Goal: Task Accomplishment & Management: Use online tool/utility

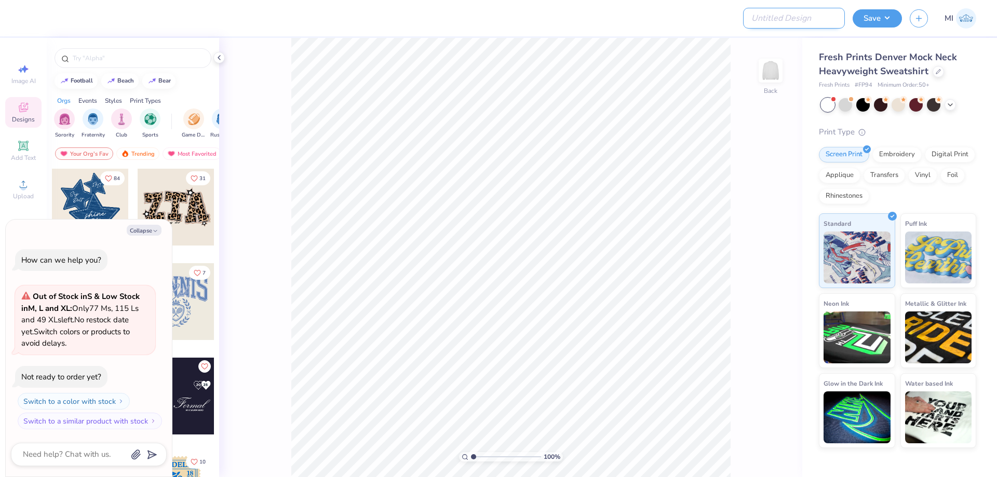
click at [802, 11] on input "Design Title" at bounding box center [794, 18] width 102 height 21
paste input "FPS239839"
type input "FPS239839"
type textarea "x"
type input "FPS239839"
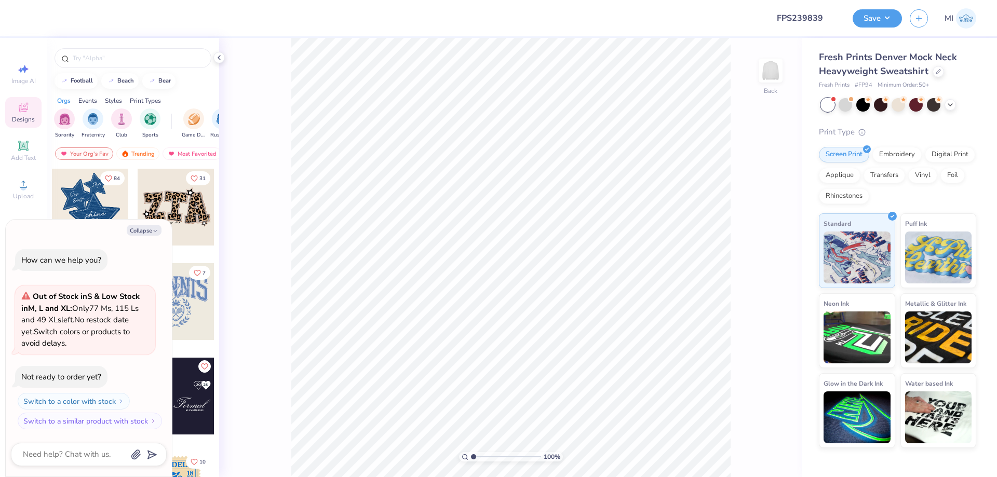
click at [534, 13] on div at bounding box center [395, 18] width 732 height 36
click at [145, 233] on button "Collapse" at bounding box center [144, 230] width 35 height 11
type textarea "x"
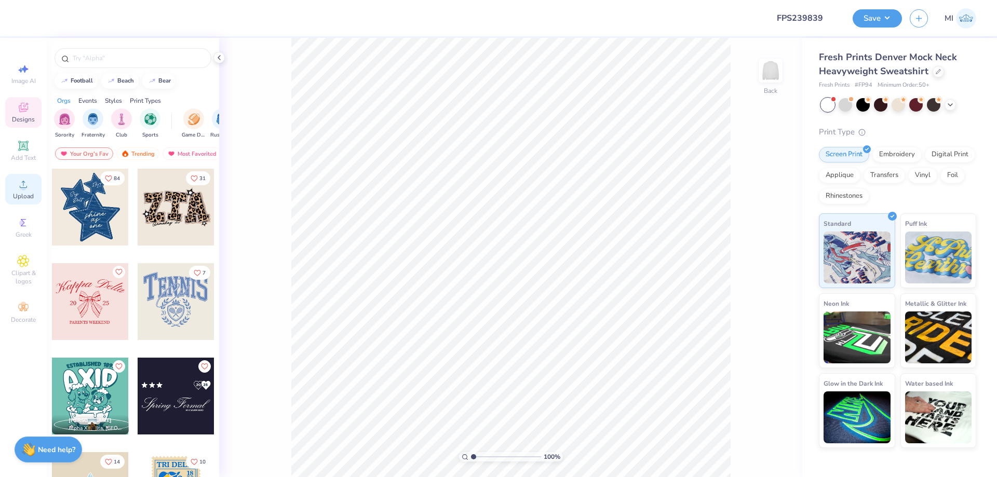
click at [30, 192] on span "Upload" at bounding box center [23, 196] width 21 height 8
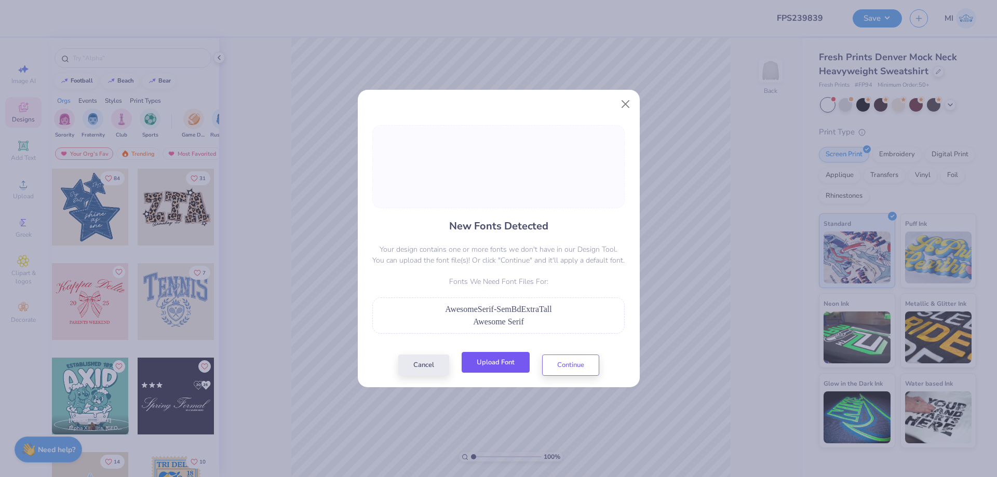
click at [513, 371] on button "Upload Font" at bounding box center [496, 362] width 68 height 21
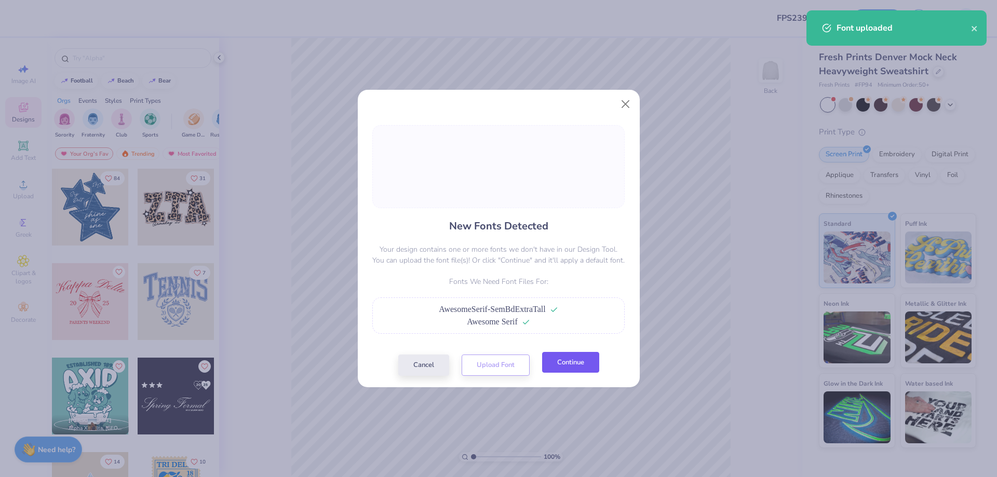
click at [577, 366] on button "Continue" at bounding box center [570, 362] width 57 height 21
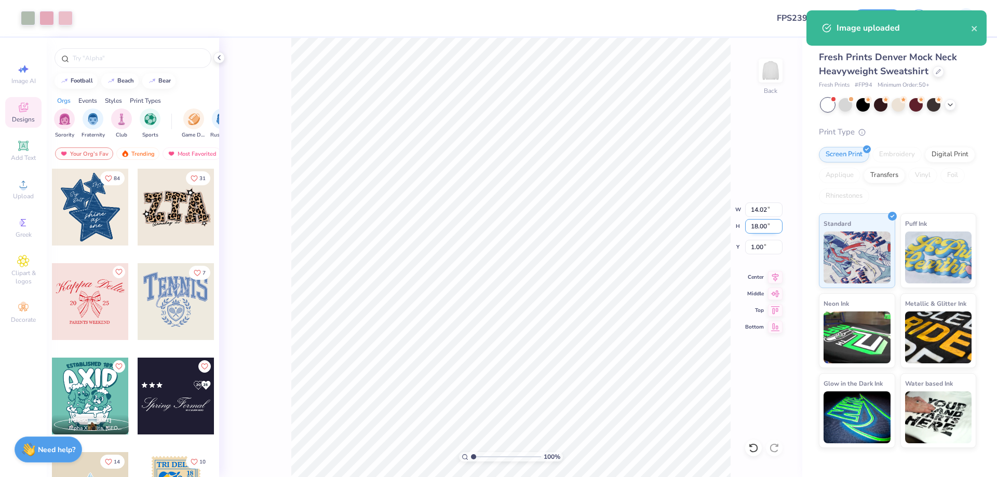
click at [765, 230] on input "18.00" at bounding box center [763, 226] width 37 height 15
click at [765, 230] on input "1" at bounding box center [763, 226] width 37 height 15
type input "15"
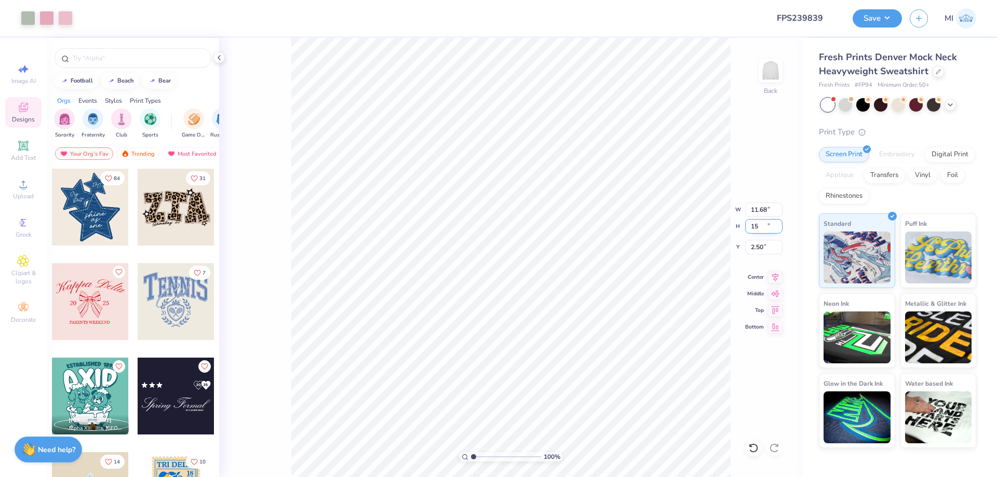
type input "11.68"
type input "15.00"
type input "2.50"
click at [763, 227] on input "15.00" at bounding box center [763, 226] width 37 height 15
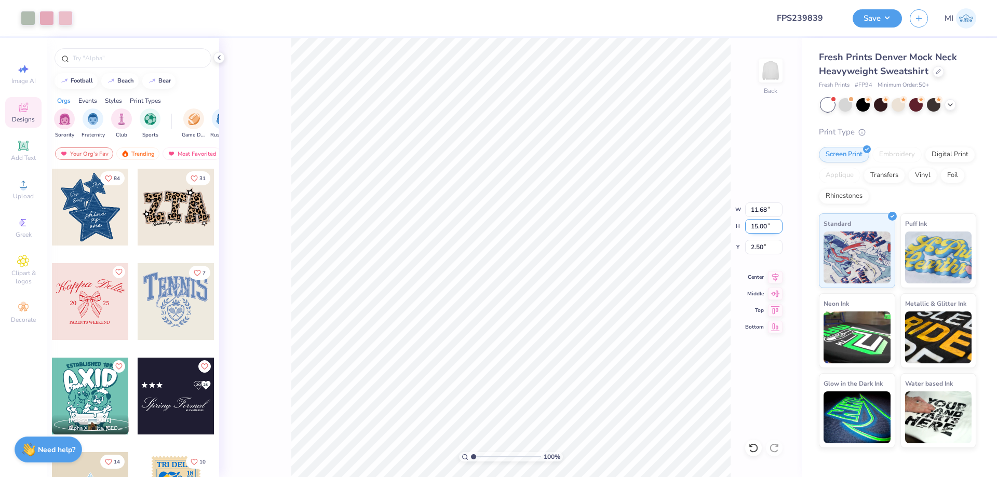
click at [763, 227] on input "15.00" at bounding box center [763, 226] width 37 height 15
type input "13"
type input "10.13"
type input "13.00"
click at [762, 245] on input "3.50" at bounding box center [763, 247] width 37 height 15
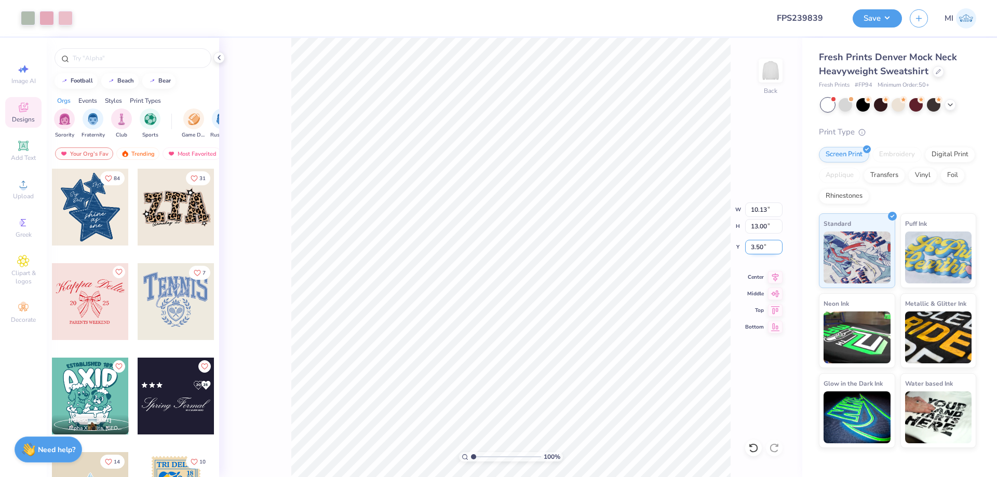
click at [762, 245] on input "3.50" at bounding box center [763, 247] width 37 height 15
drag, startPoint x: 762, startPoint y: 245, endPoint x: 745, endPoint y: 245, distance: 16.1
click at [745, 245] on input "2" at bounding box center [763, 247] width 37 height 15
type input "3.00"
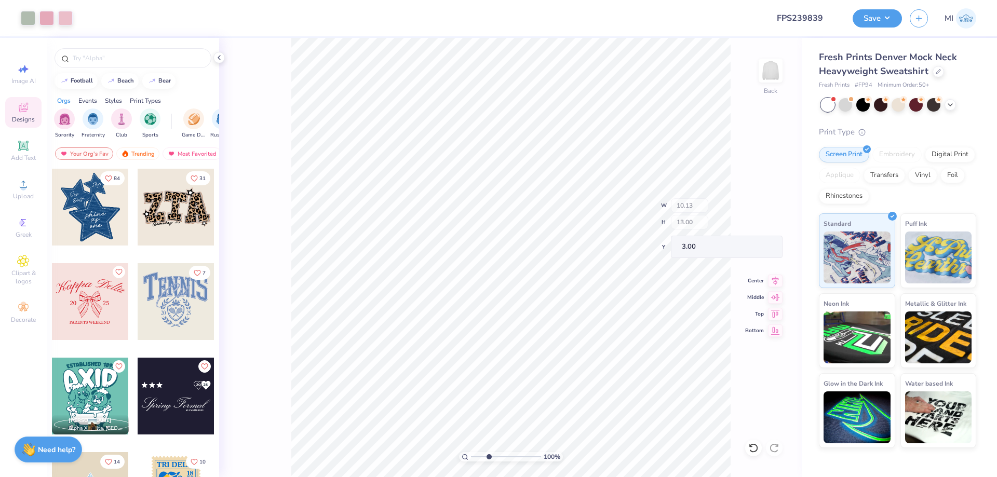
click at [489, 461] on input "range" at bounding box center [506, 456] width 70 height 9
type input "3.2"
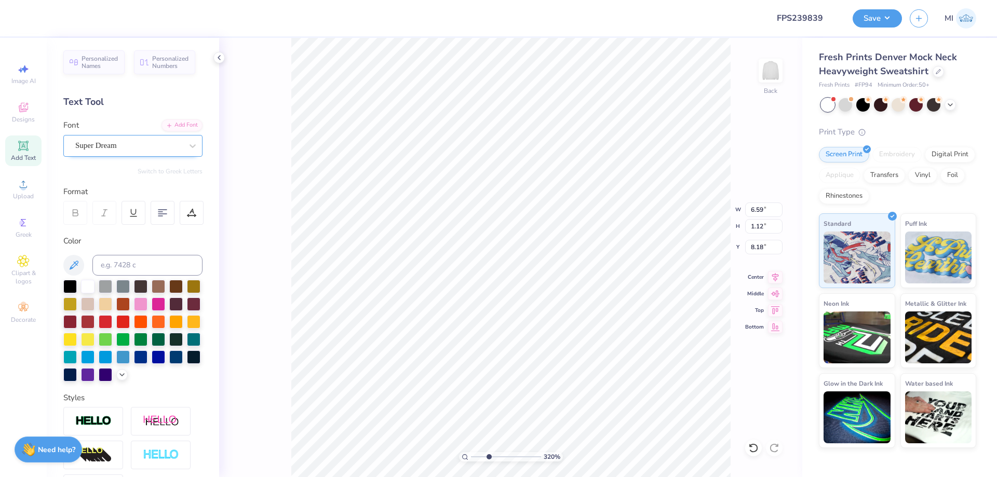
click at [183, 140] on div at bounding box center [192, 146] width 19 height 19
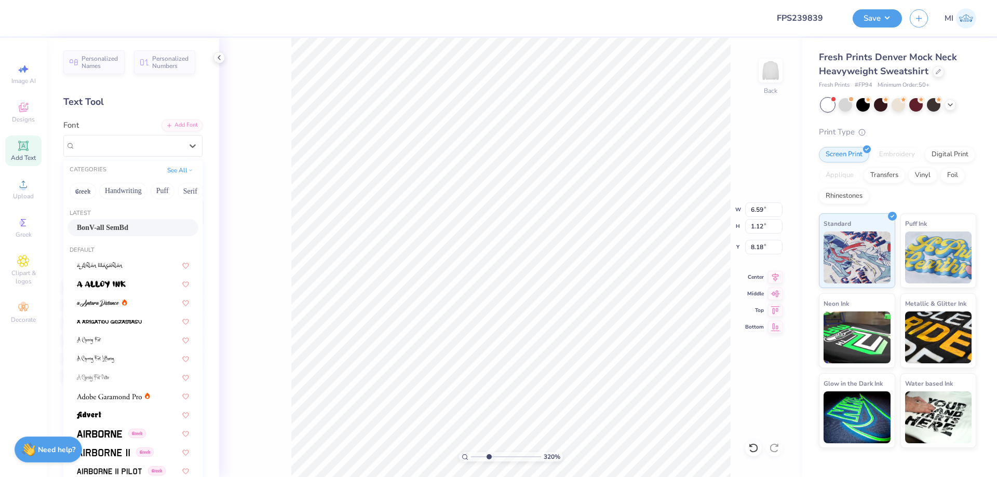
click at [147, 226] on div "BonV-all SemBd" at bounding box center [133, 227] width 112 height 11
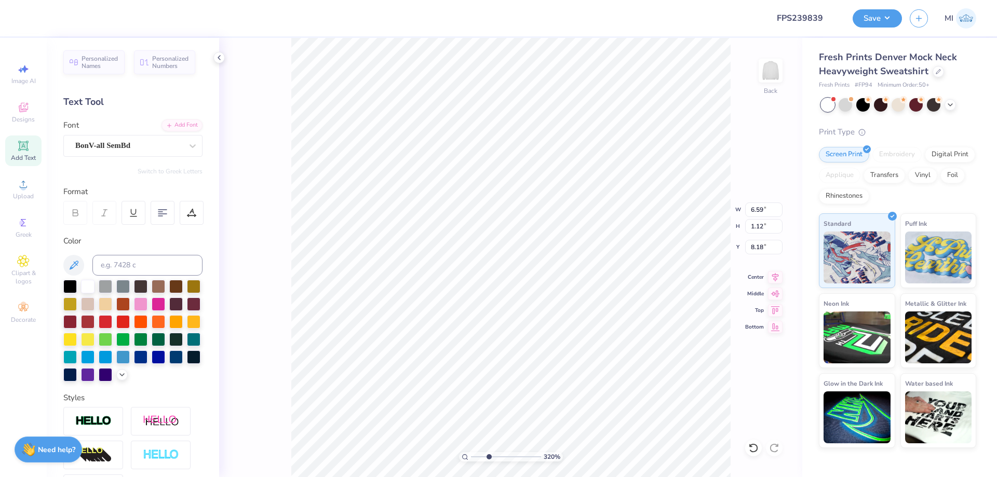
type input "3.80"
type input "0.36"
type input "7.43"
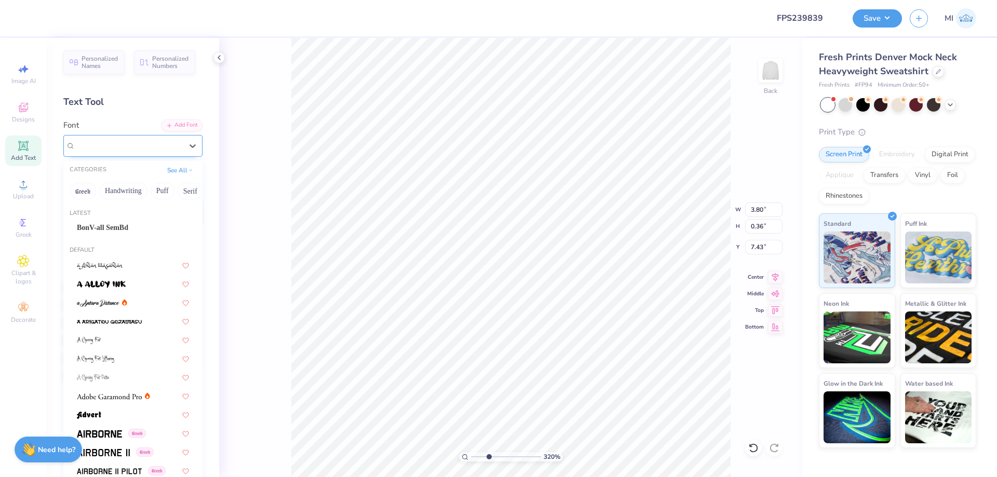
click at [144, 146] on div "Super Dream" at bounding box center [128, 146] width 109 height 16
click at [134, 224] on div "BonV-all SemBd" at bounding box center [133, 227] width 112 height 11
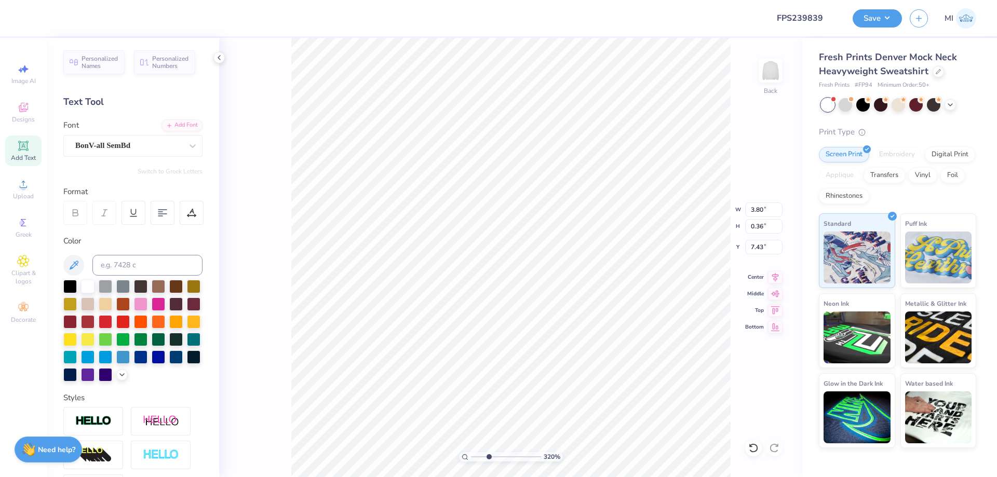
type input "3.10"
type input "0.40"
type input "7.44"
type input "1.81"
type input "0.35"
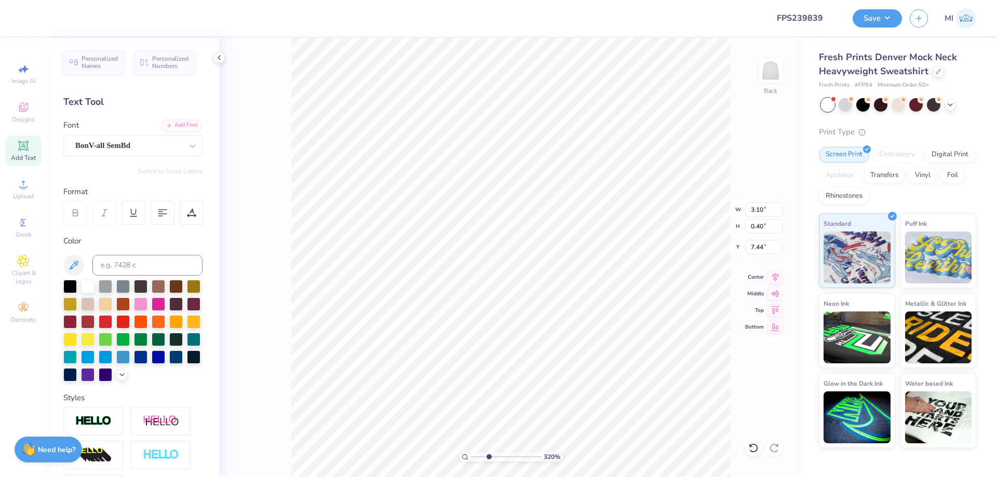
type input "11.16"
click at [137, 144] on div "Super Dream" at bounding box center [128, 146] width 109 height 16
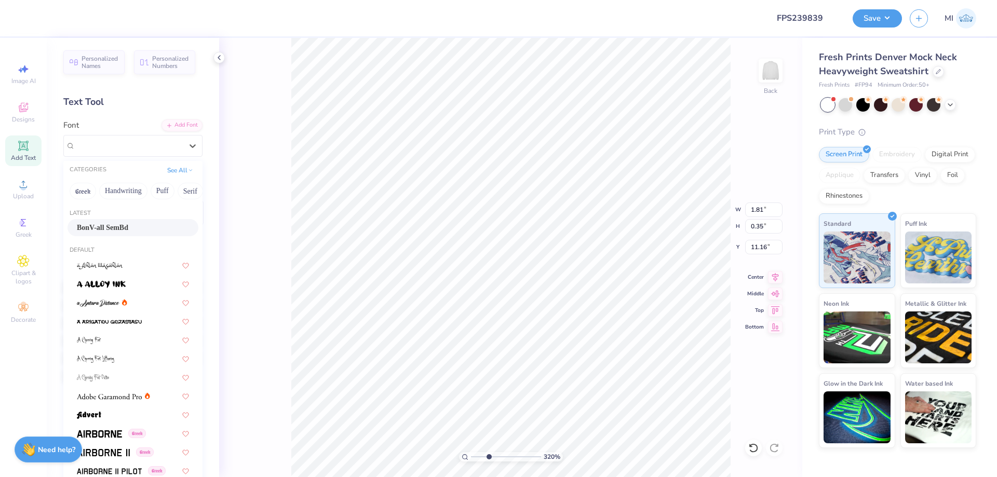
click at [127, 234] on div "BonV-all SemBd" at bounding box center [132, 227] width 131 height 17
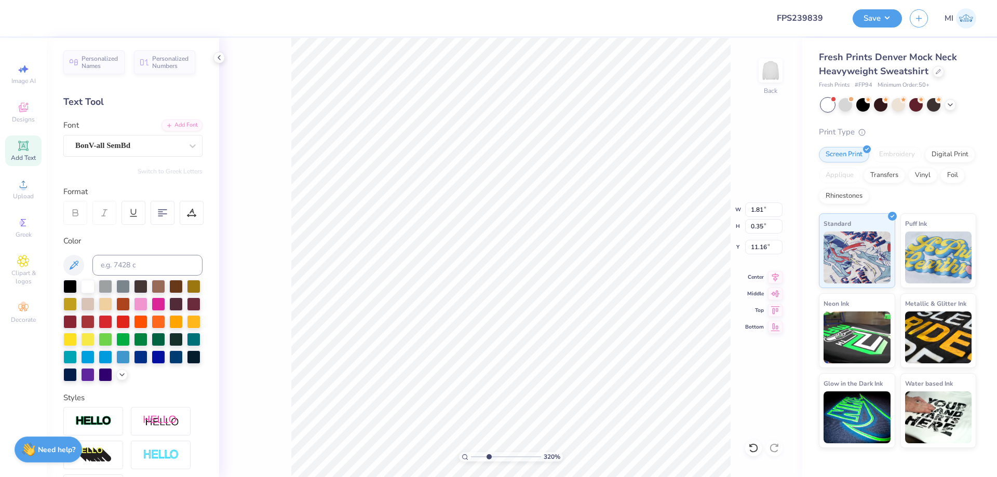
type input "1.65"
type input "0.42"
type input "11.17"
type input "6.67"
type input "1.08"
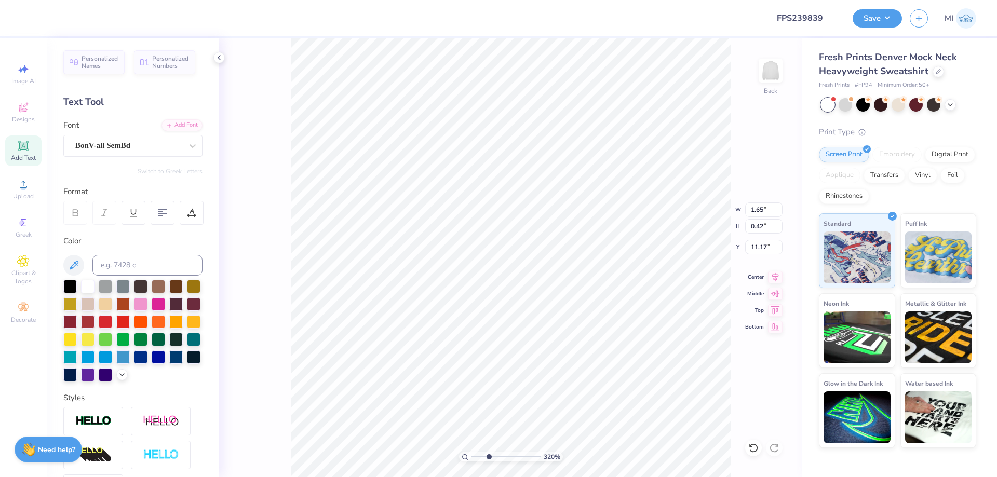
type input "9.74"
click at [137, 151] on div "Super Dream" at bounding box center [128, 146] width 109 height 16
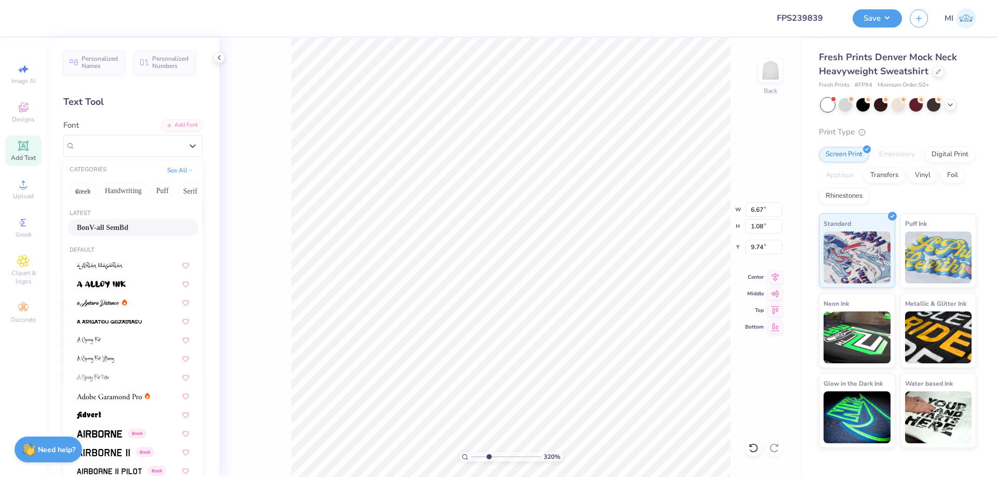
click at [137, 230] on div "BonV-all SemBd" at bounding box center [133, 227] width 112 height 11
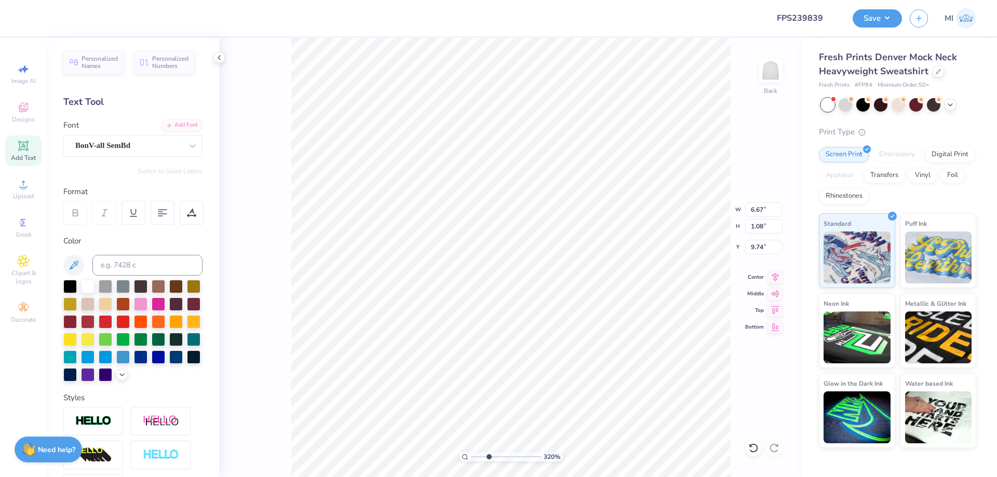
type input "5.87"
type input "1.27"
type input "9.75"
type input "5.33"
type input "1.31"
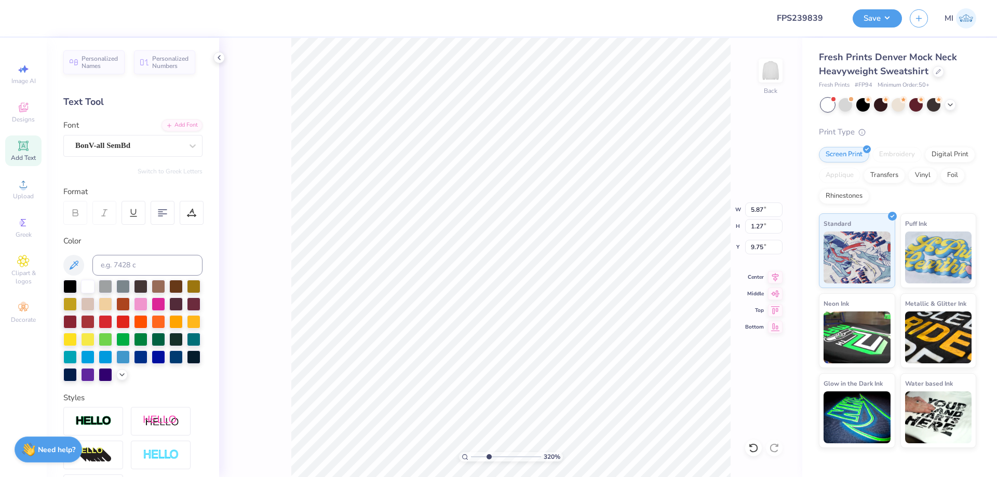
type input "8.19"
type input "5.87"
type input "2.83"
type input "8.08"
type input "3.10"
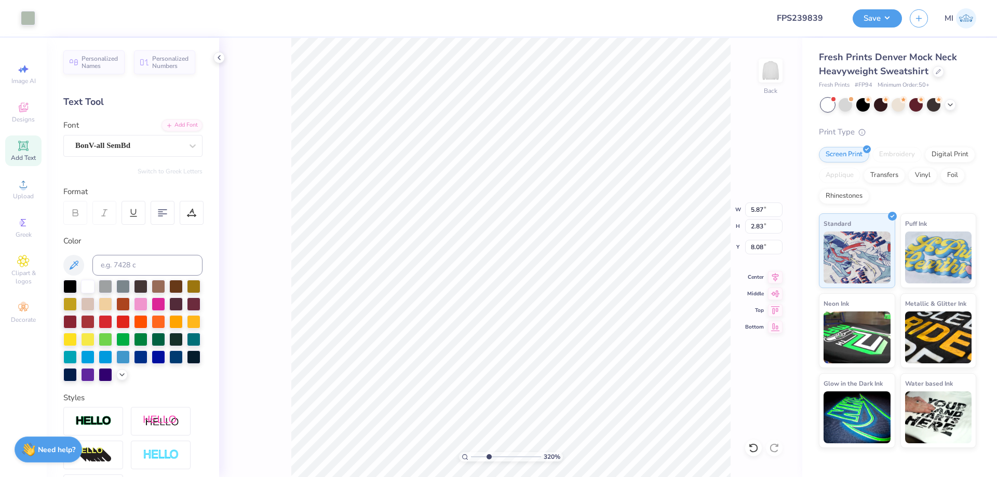
type input "0.40"
type input "7.44"
type input "5.33"
type input "1.31"
type input "8.08"
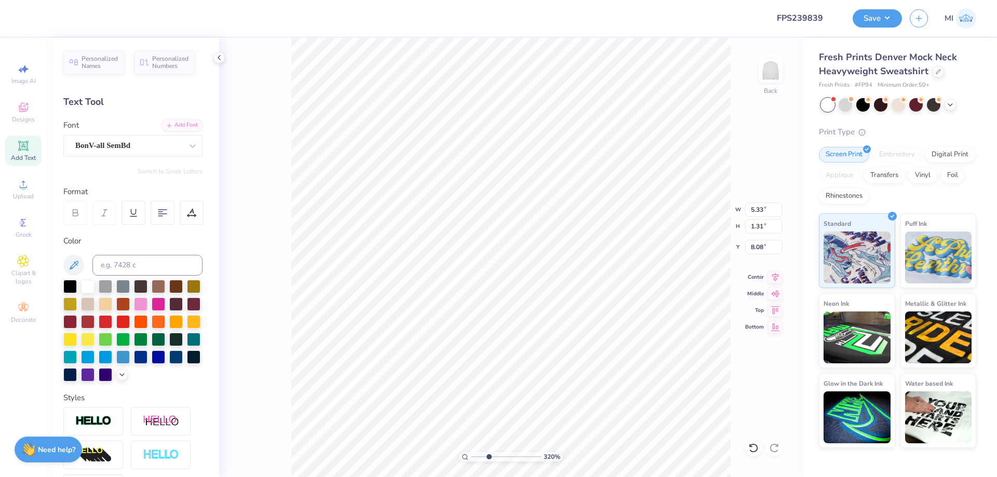
type input "5.87"
type input "2.83"
type input "10.13"
type input "13.00"
type input "3.00"
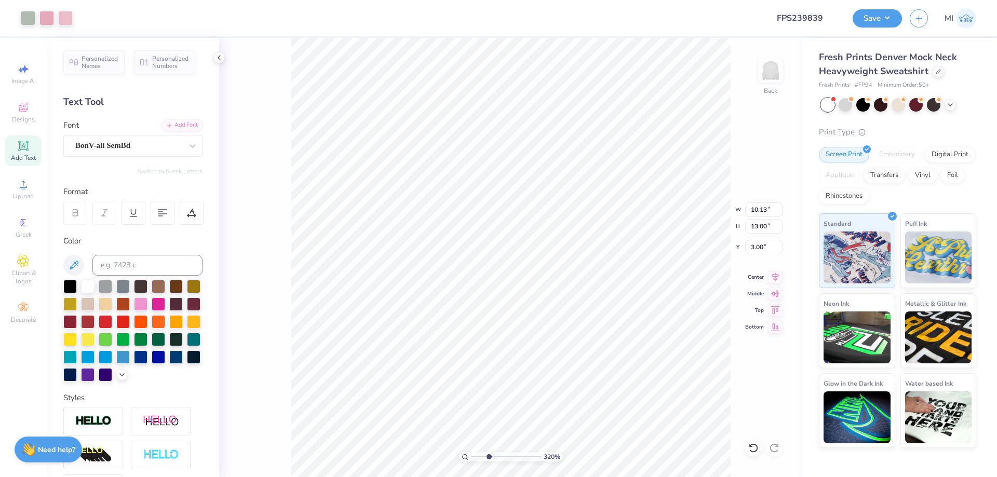
type input "5.33"
type input "1.31"
type input "8.08"
type input "1.65"
type input "0.42"
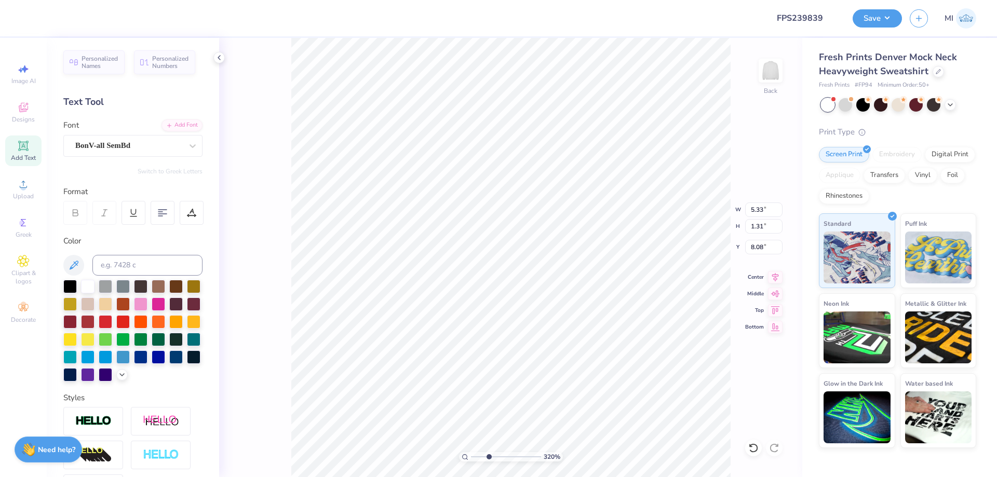
type input "11.17"
drag, startPoint x: 489, startPoint y: 456, endPoint x: 442, endPoint y: 460, distance: 46.9
type input "1"
click at [471, 460] on input "range" at bounding box center [506, 456] width 70 height 9
click at [890, 21] on button "Save" at bounding box center [876, 17] width 49 height 18
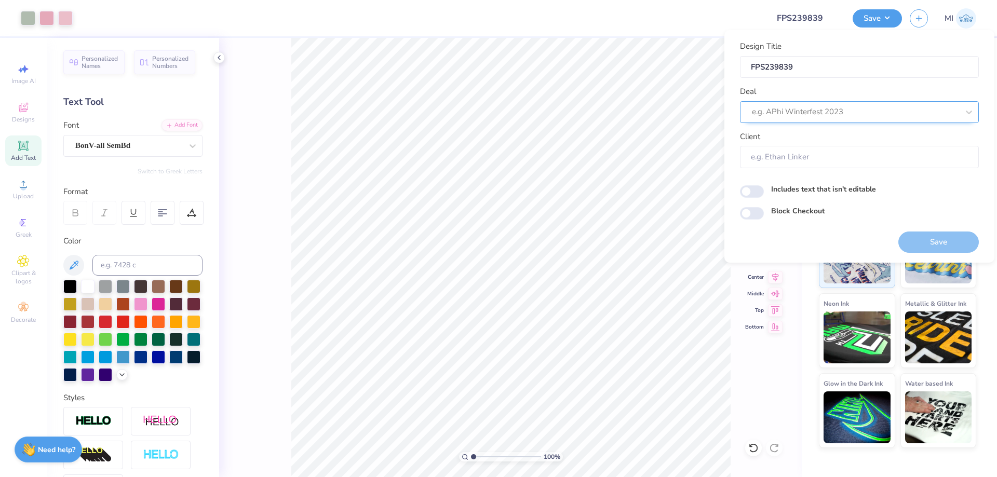
drag, startPoint x: 817, startPoint y: 108, endPoint x: 809, endPoint y: 112, distance: 8.8
click at [818, 108] on div at bounding box center [855, 112] width 207 height 14
click at [826, 134] on div "Design Tool Gallery" at bounding box center [859, 139] width 230 height 17
type input "Design Tool Gallery"
type input "Design Tool Gallery User"
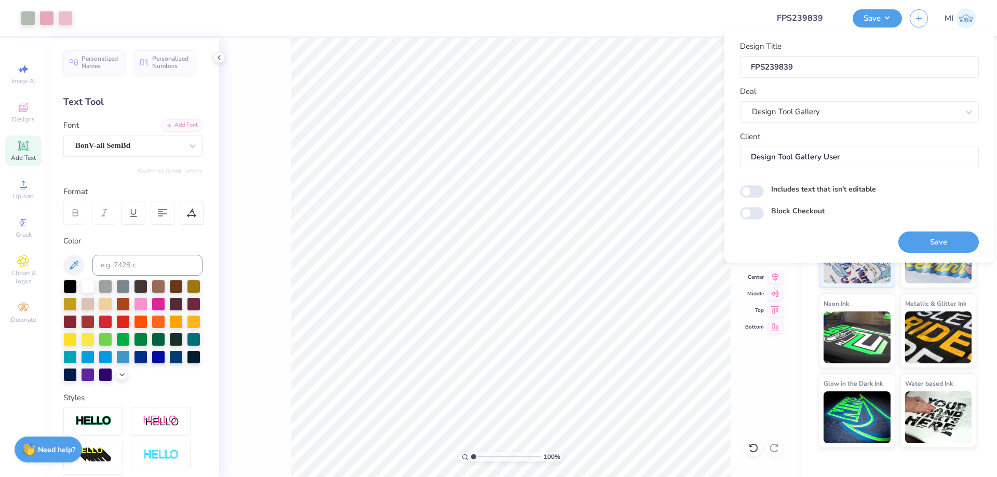
click at [923, 236] on button "Save" at bounding box center [938, 242] width 80 height 21
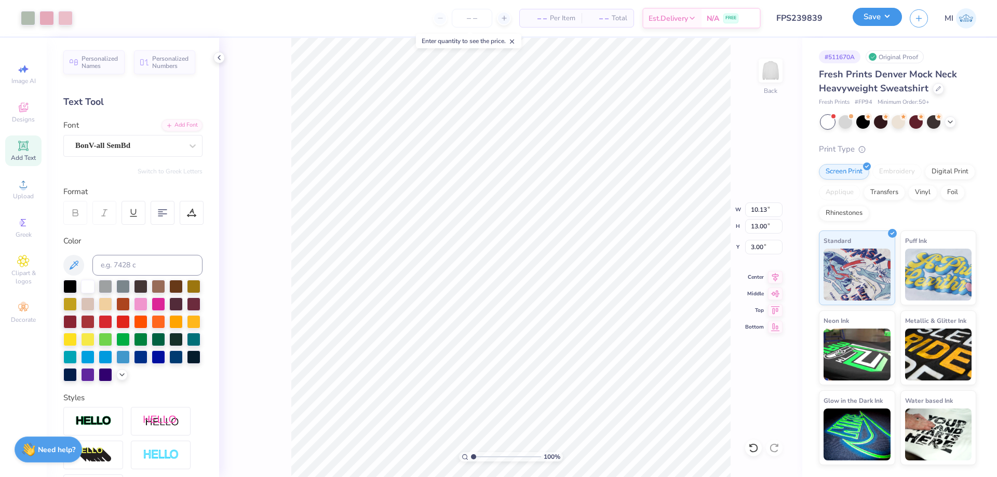
click at [866, 22] on button "Save" at bounding box center [876, 17] width 49 height 18
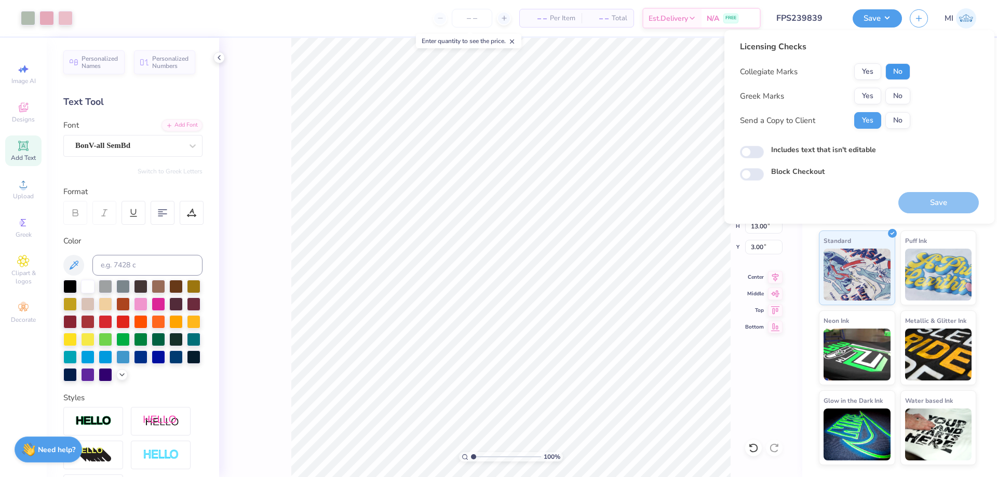
click at [894, 74] on button "No" at bounding box center [897, 71] width 25 height 17
click at [872, 94] on button "Yes" at bounding box center [867, 96] width 27 height 17
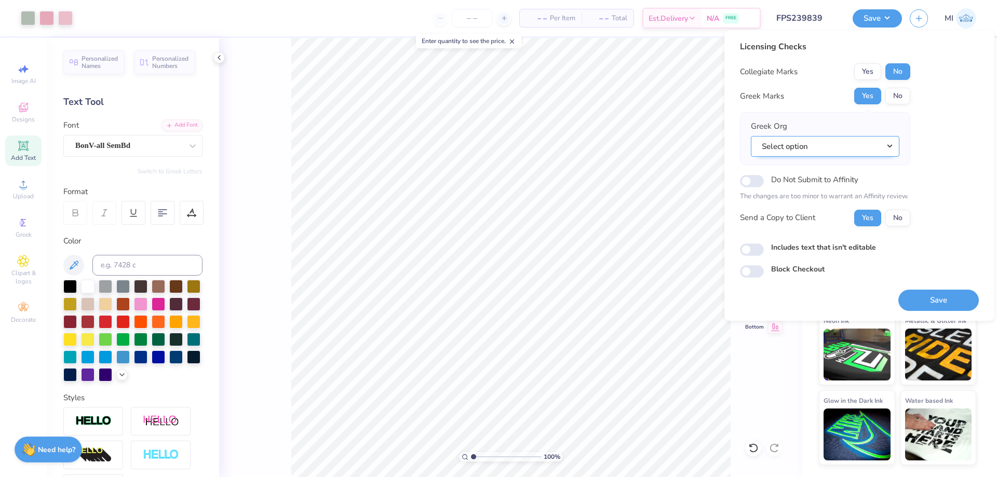
click at [865, 140] on button "Select option" at bounding box center [825, 146] width 148 height 21
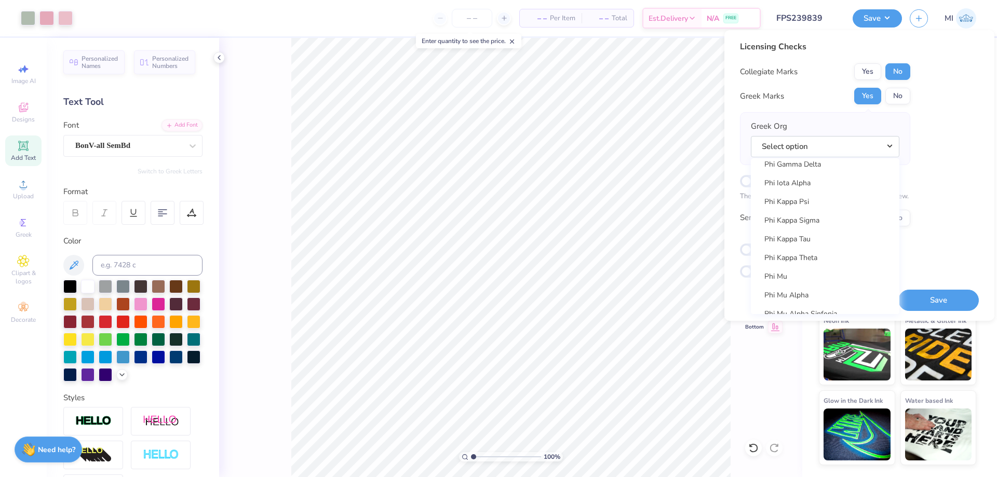
scroll to position [5607, 0]
click at [807, 192] on link "Phi Mu" at bounding box center [825, 189] width 140 height 17
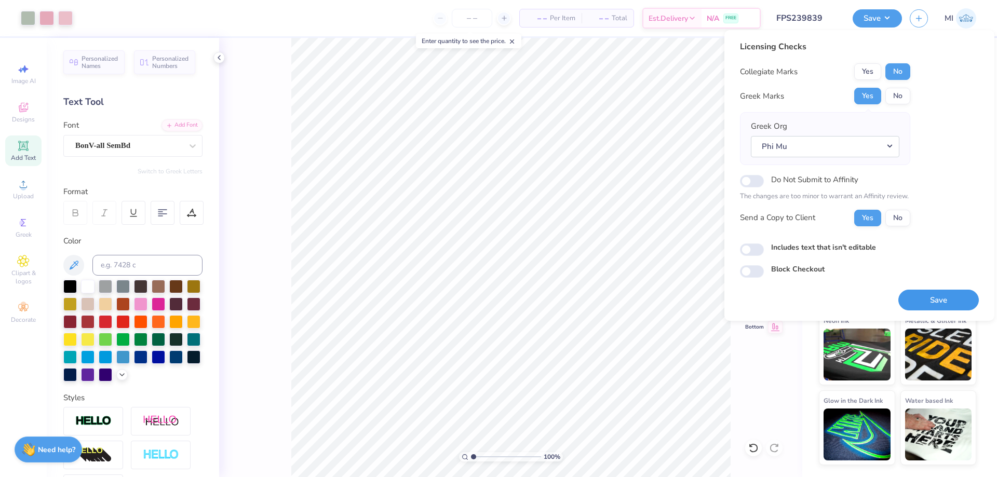
click at [919, 306] on button "Save" at bounding box center [938, 300] width 80 height 21
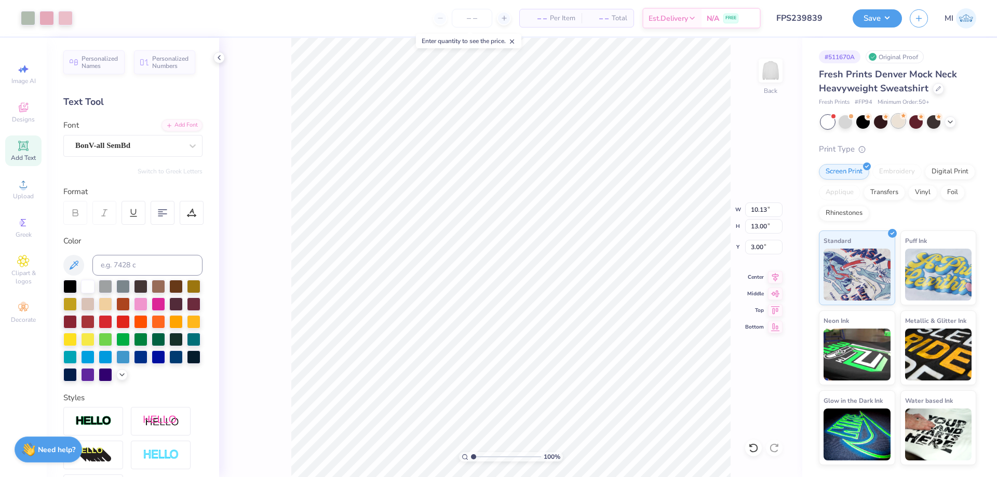
click at [898, 123] on div at bounding box center [897, 120] width 13 height 13
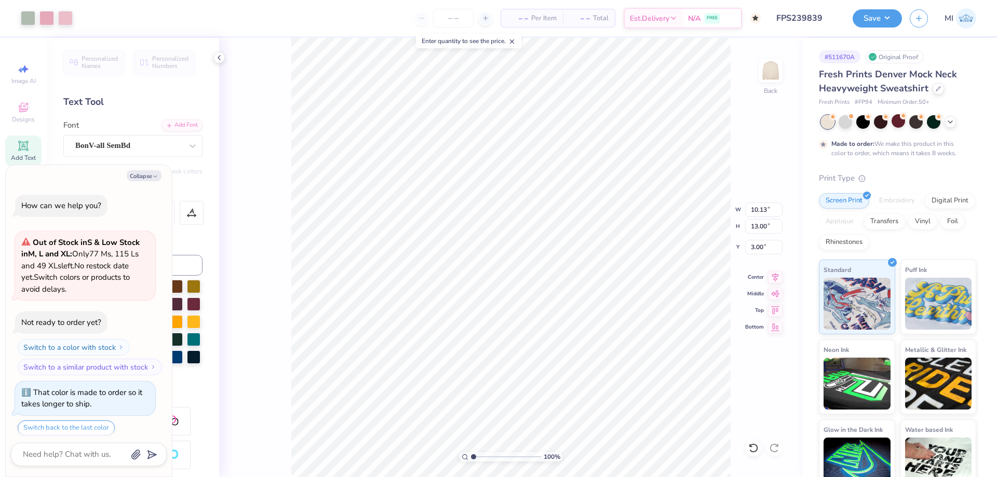
scroll to position [32, 0]
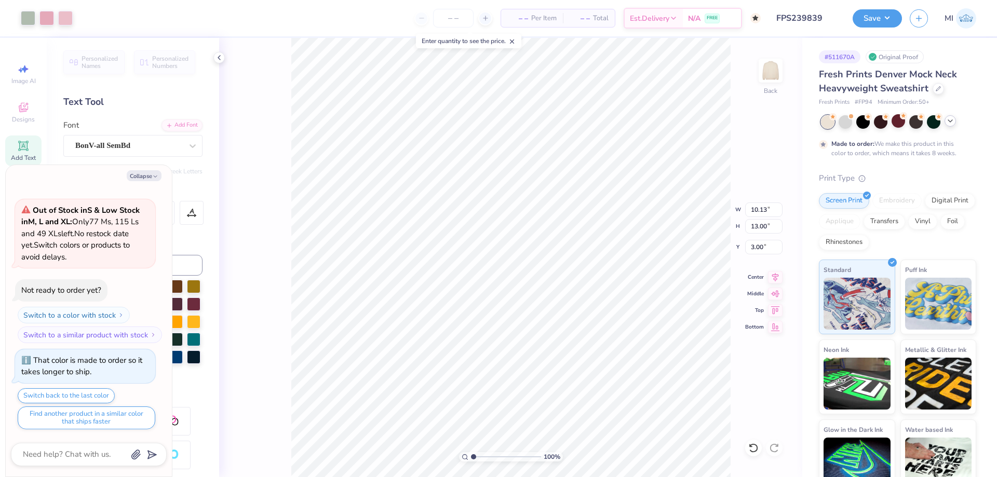
click at [948, 121] on icon at bounding box center [950, 121] width 8 height 8
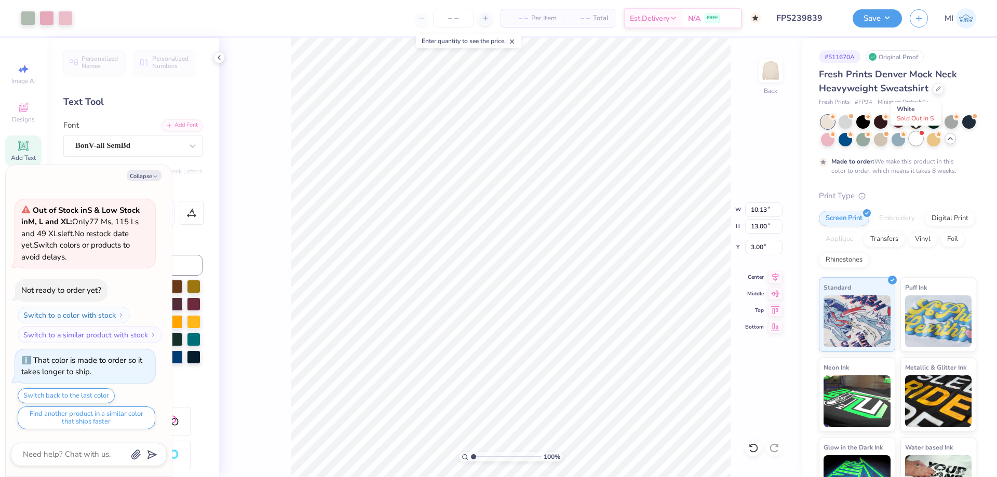
click at [916, 137] on div at bounding box center [915, 138] width 13 height 13
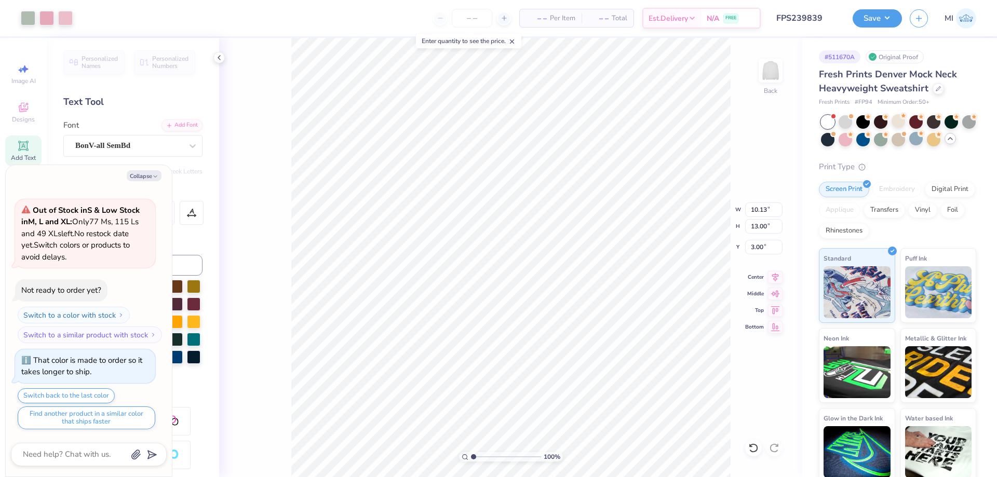
scroll to position [242, 0]
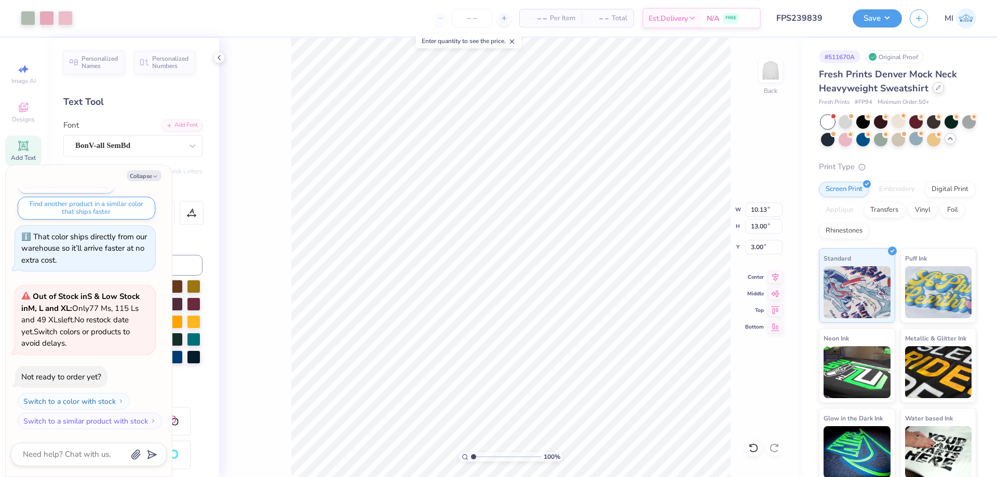
click at [935, 89] on icon at bounding box center [937, 87] width 5 height 5
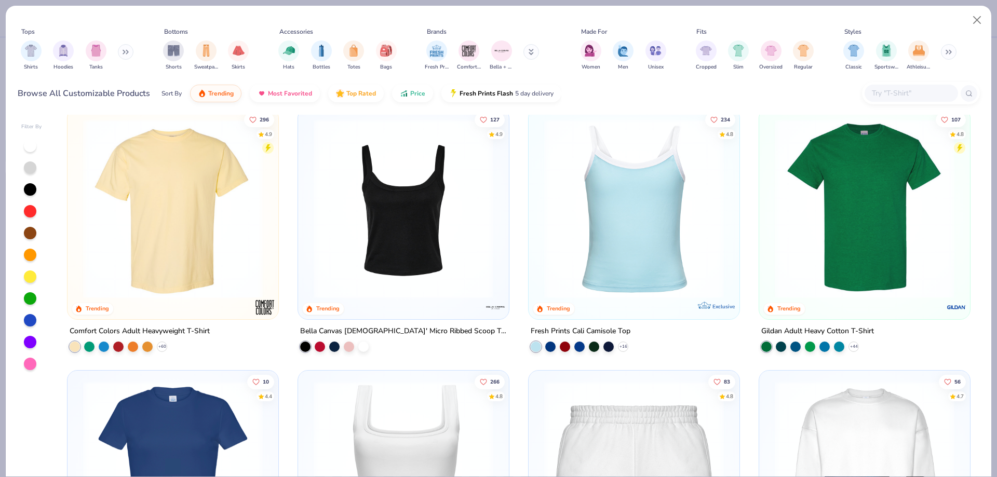
scroll to position [480, 0]
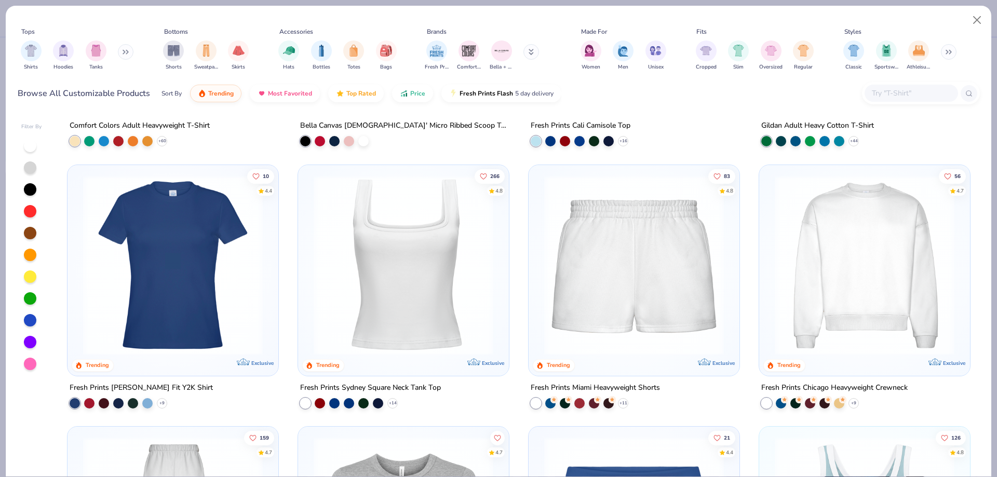
click at [817, 246] on img at bounding box center [864, 265] width 190 height 180
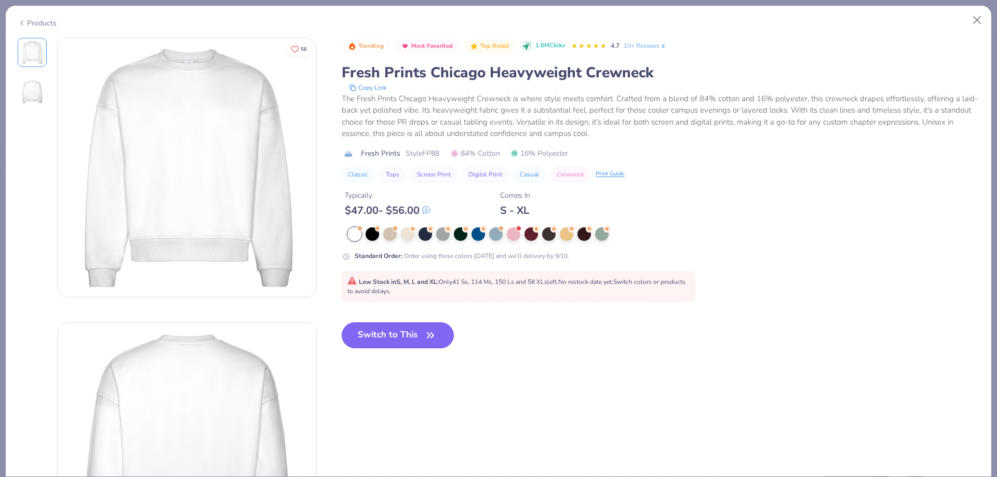
click at [383, 327] on button "Switch to This" at bounding box center [398, 335] width 113 height 26
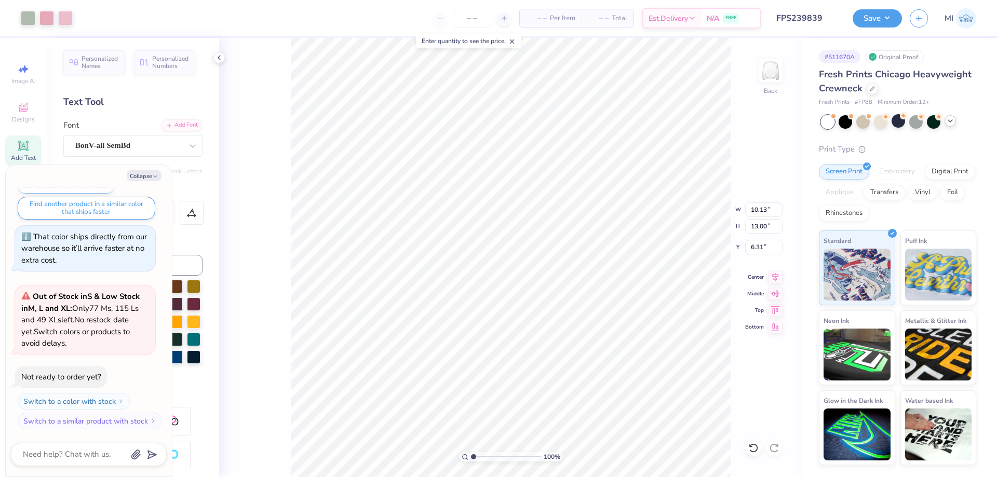
type textarea "x"
type input "3.00"
click at [869, 16] on button "Save" at bounding box center [876, 17] width 49 height 18
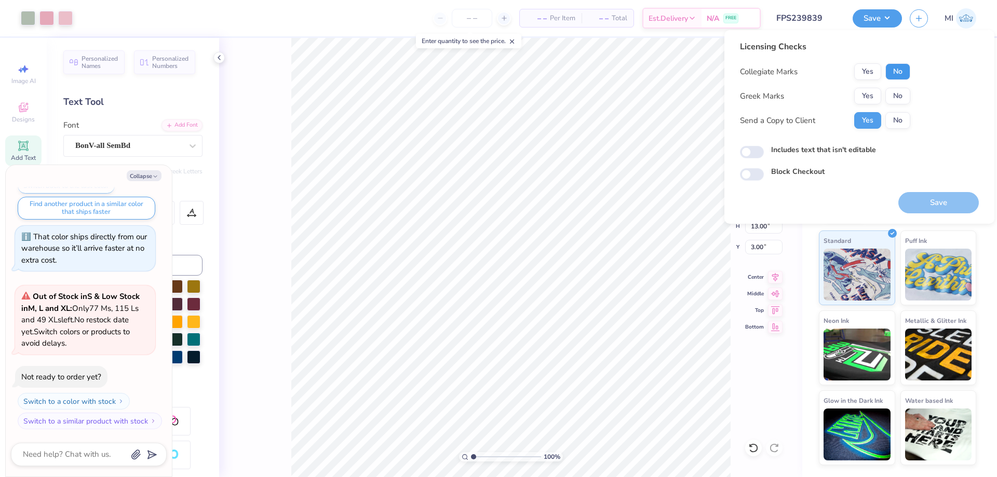
click at [899, 74] on button "No" at bounding box center [897, 71] width 25 height 17
click at [864, 97] on button "Yes" at bounding box center [867, 96] width 27 height 17
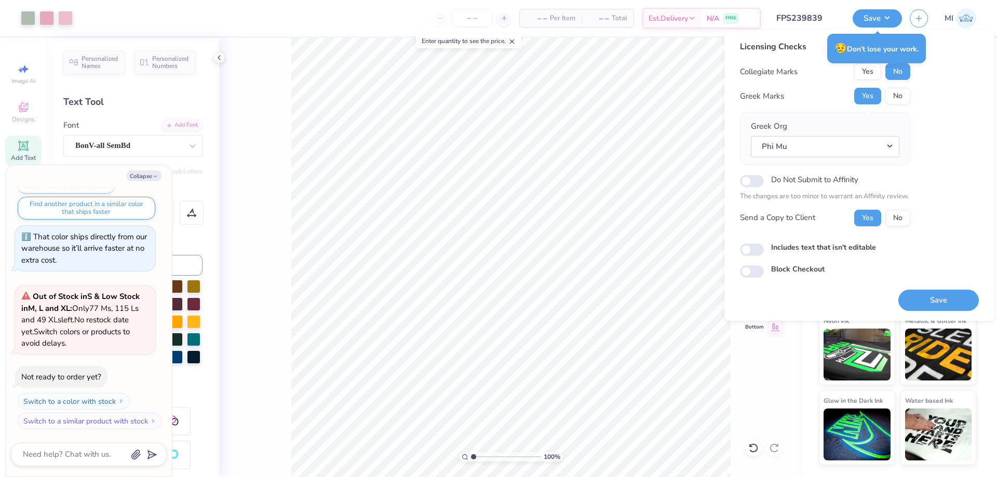
type textarea "x"
